Goal: Navigation & Orientation: Find specific page/section

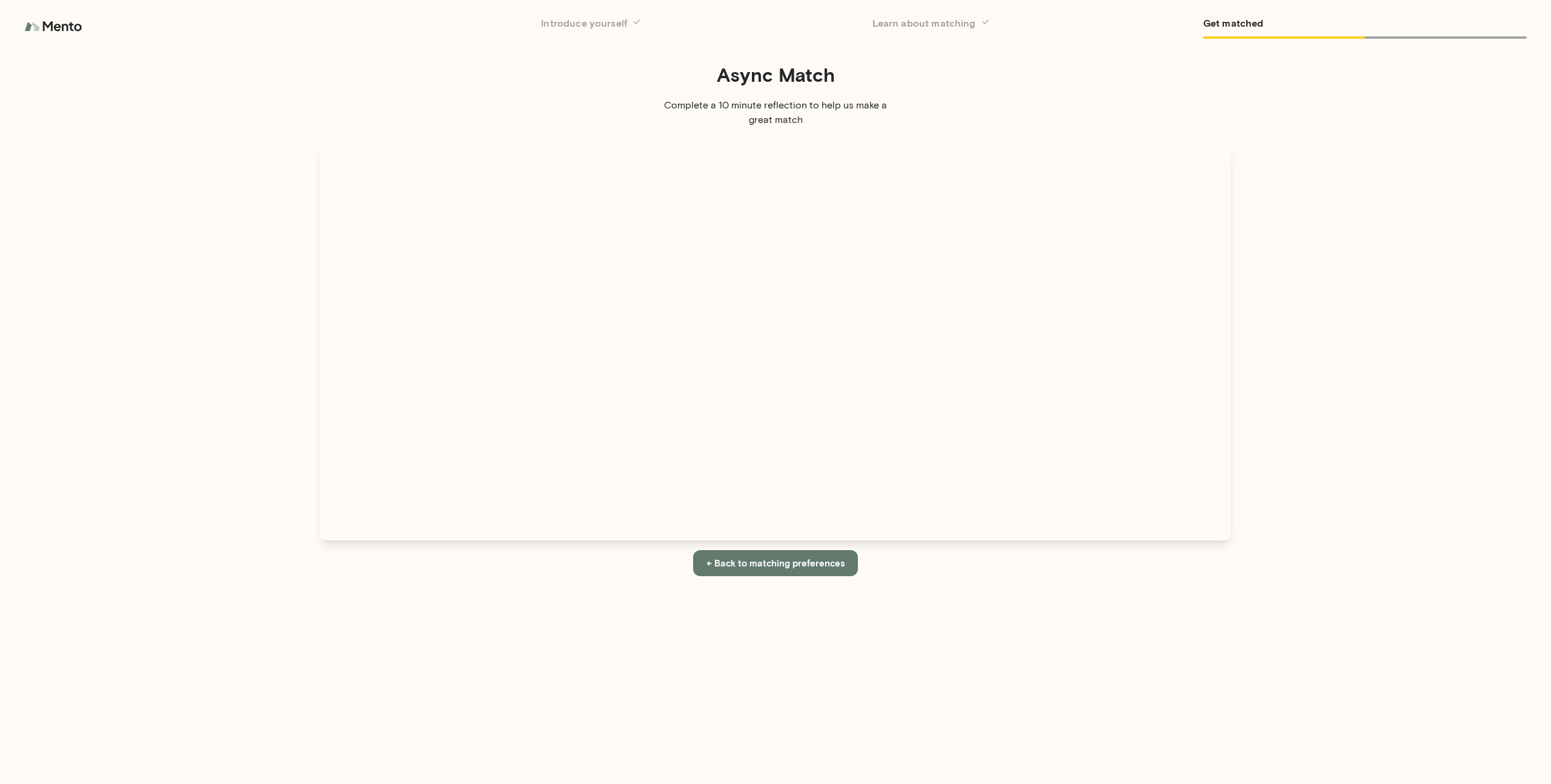
click at [45, 30] on img at bounding box center [54, 26] width 60 height 24
click at [46, 28] on img at bounding box center [54, 26] width 60 height 24
click at [50, 27] on img at bounding box center [54, 26] width 60 height 24
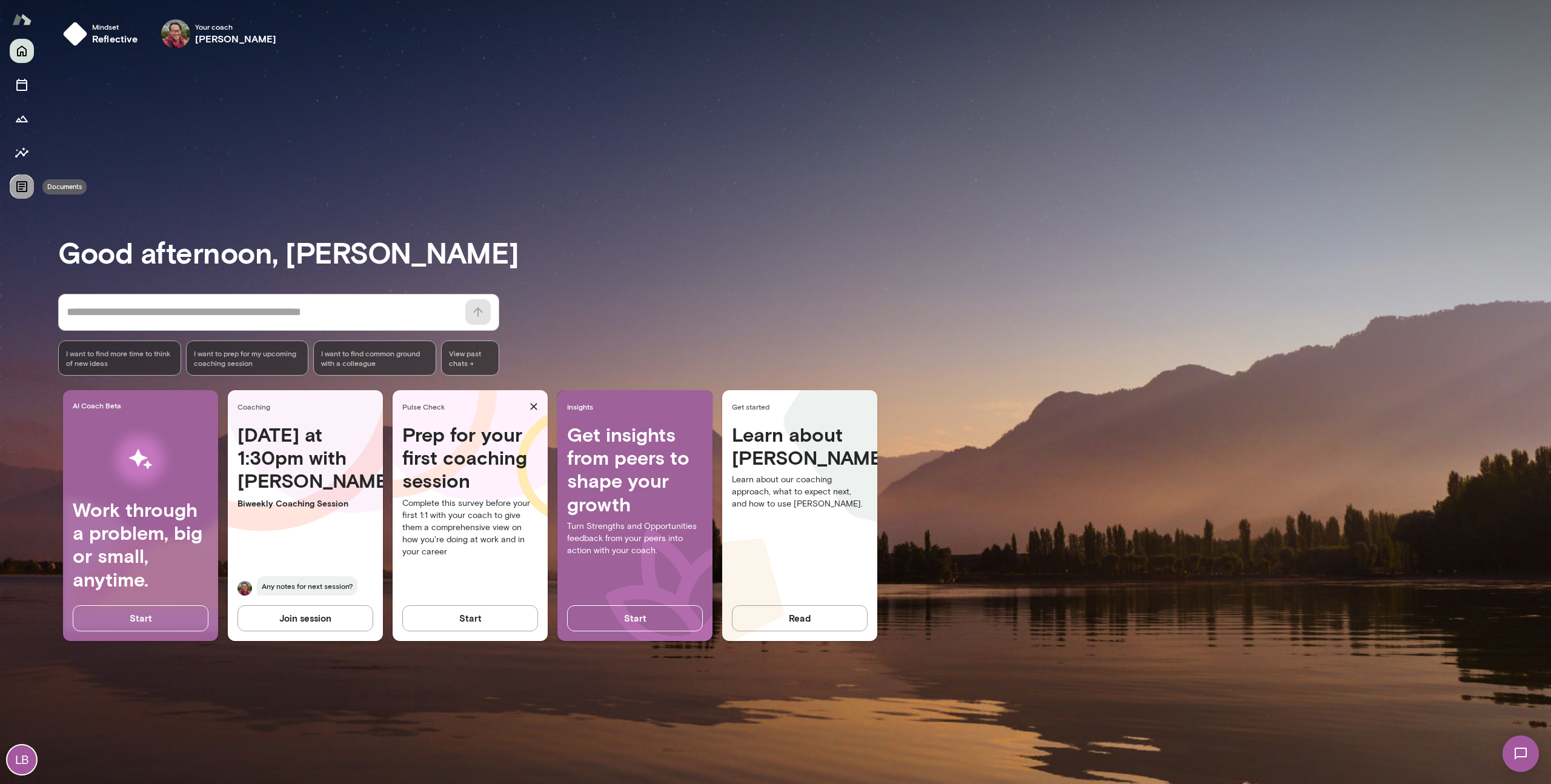
click at [23, 191] on icon "Documents" at bounding box center [22, 186] width 15 height 15
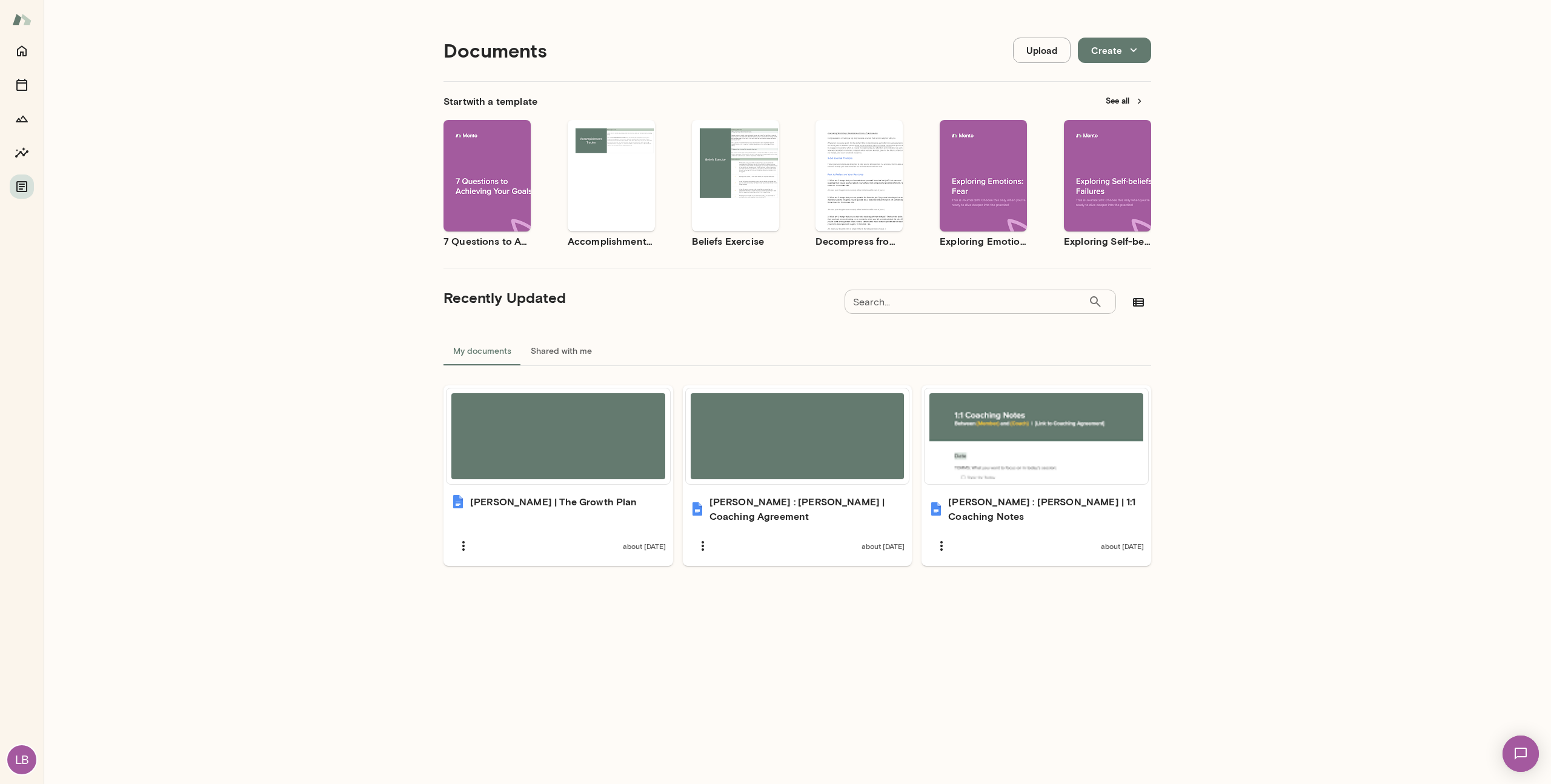
scroll to position [10, 0]
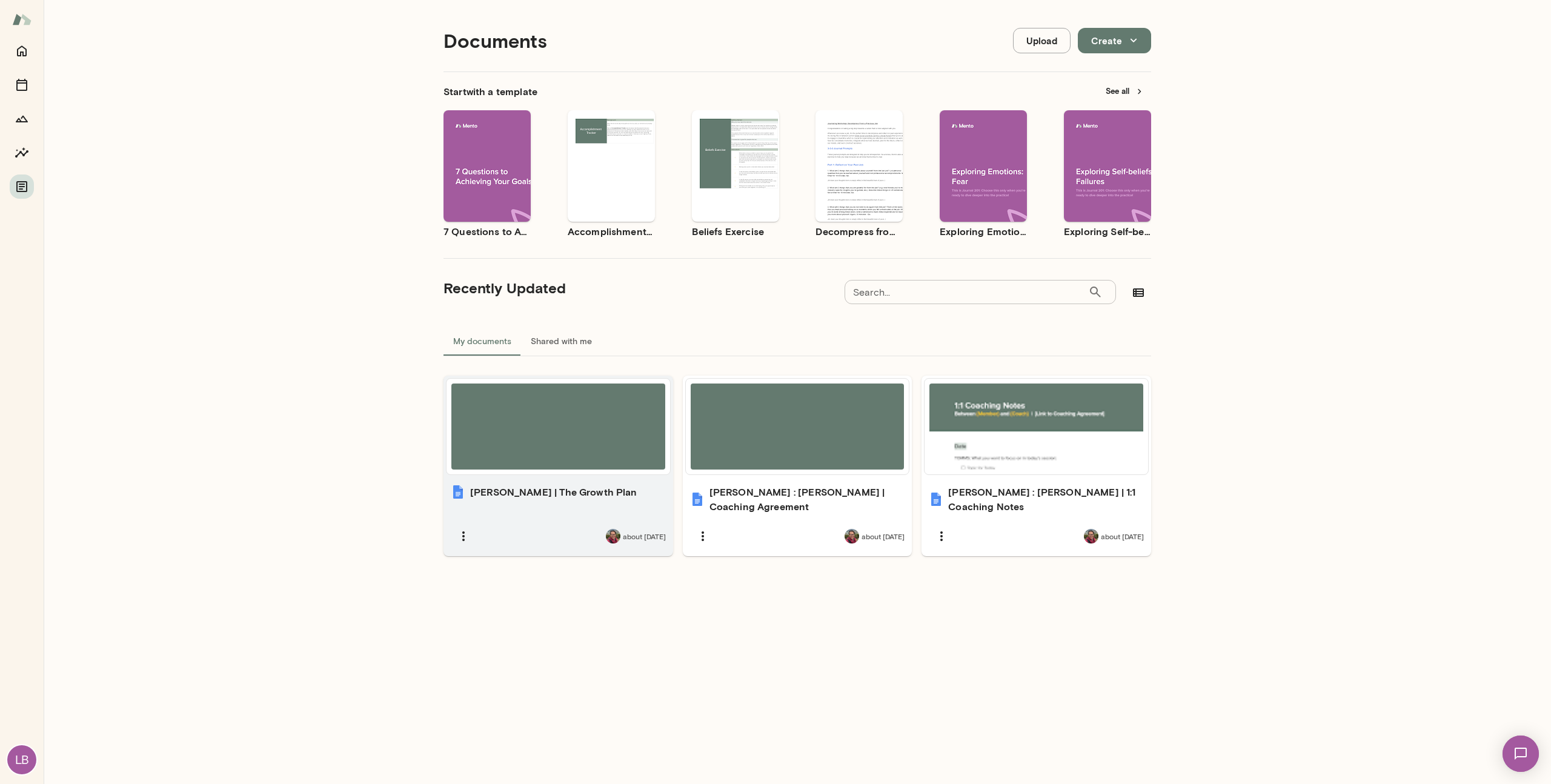
click at [543, 488] on h6 "Larry Bellomo | The Growth Plan" at bounding box center [554, 492] width 167 height 15
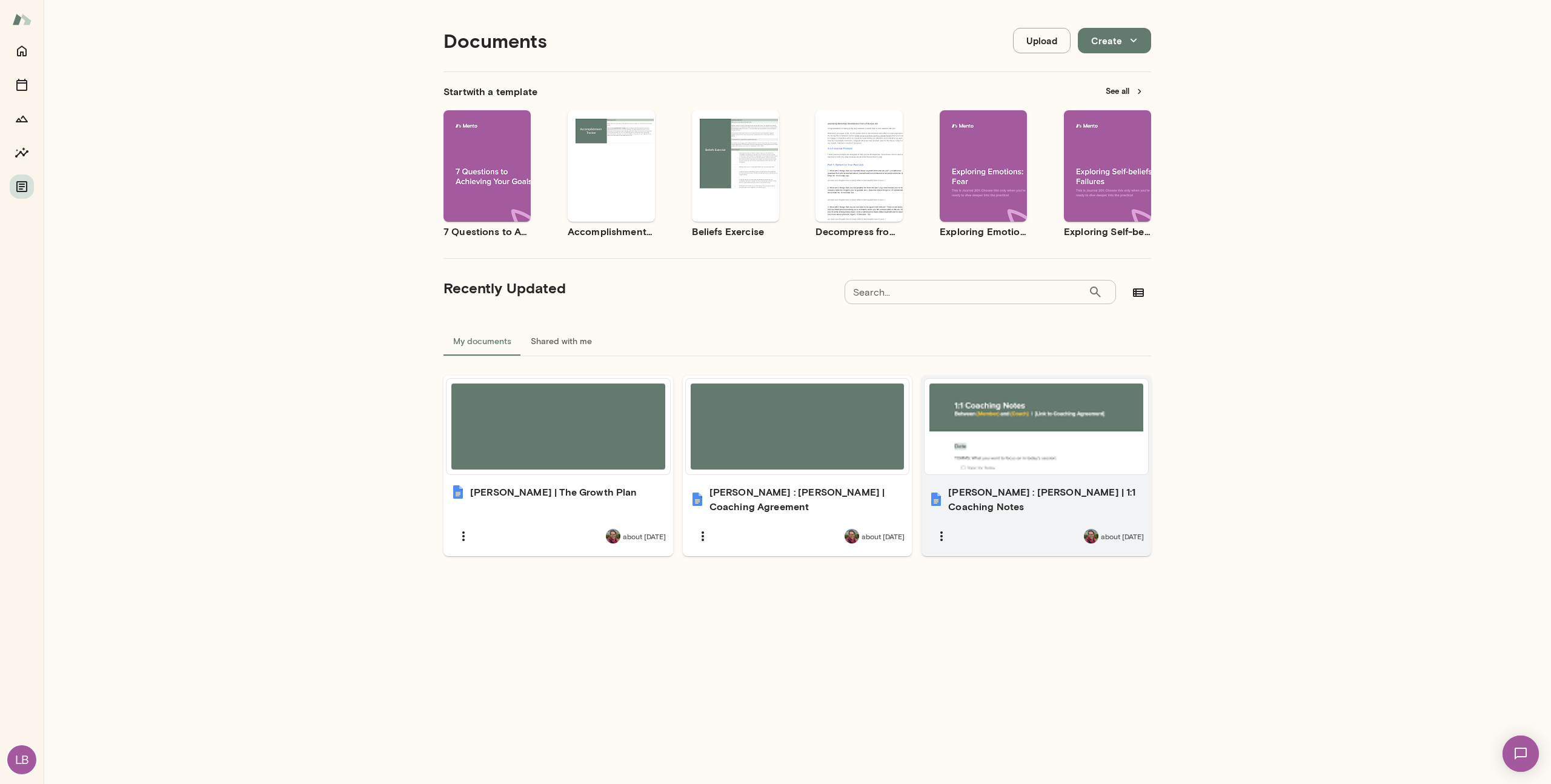
click at [974, 440] on div at bounding box center [1037, 427] width 214 height 86
